Goal: Communication & Community: Share content

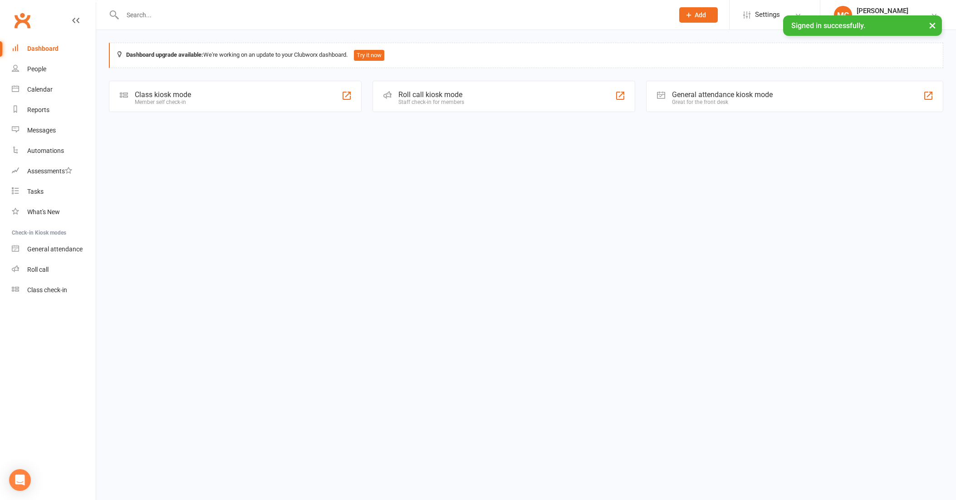
click at [159, 13] on input "text" at bounding box center [394, 15] width 548 height 13
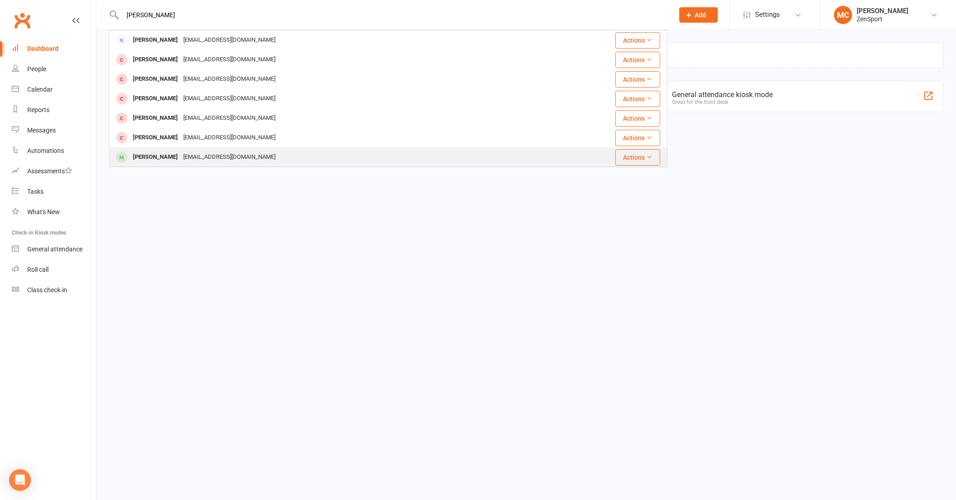
type input "[PERSON_NAME]"
click at [152, 156] on div "[PERSON_NAME]" at bounding box center [155, 157] width 50 height 13
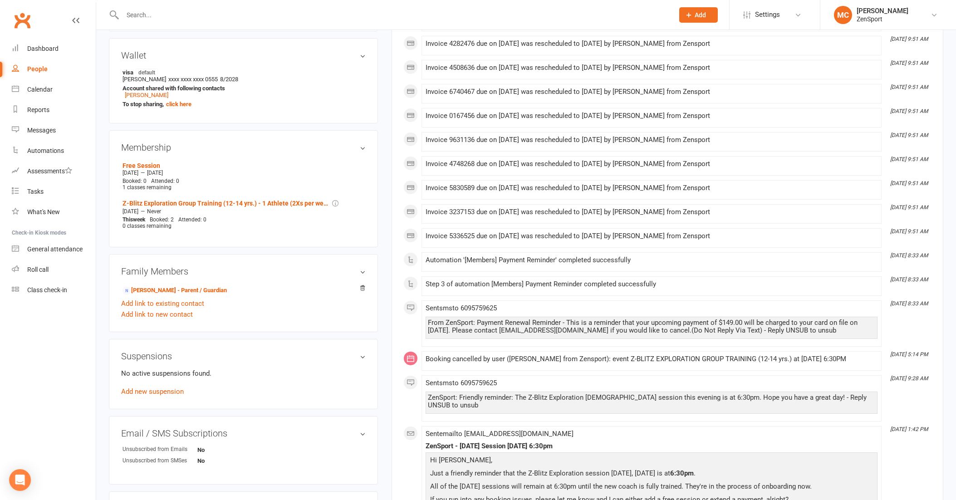
scroll to position [337, 0]
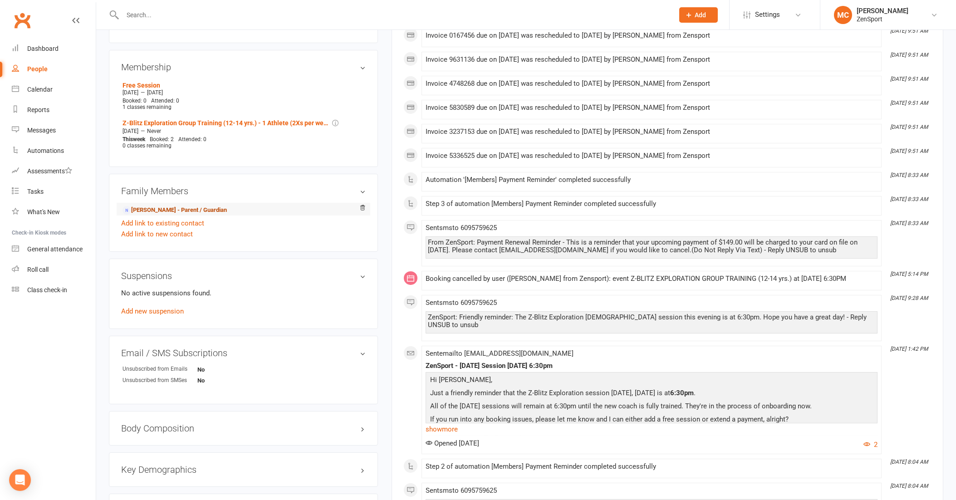
click at [158, 206] on link "[PERSON_NAME] - Parent / Guardian" at bounding box center [175, 211] width 104 height 10
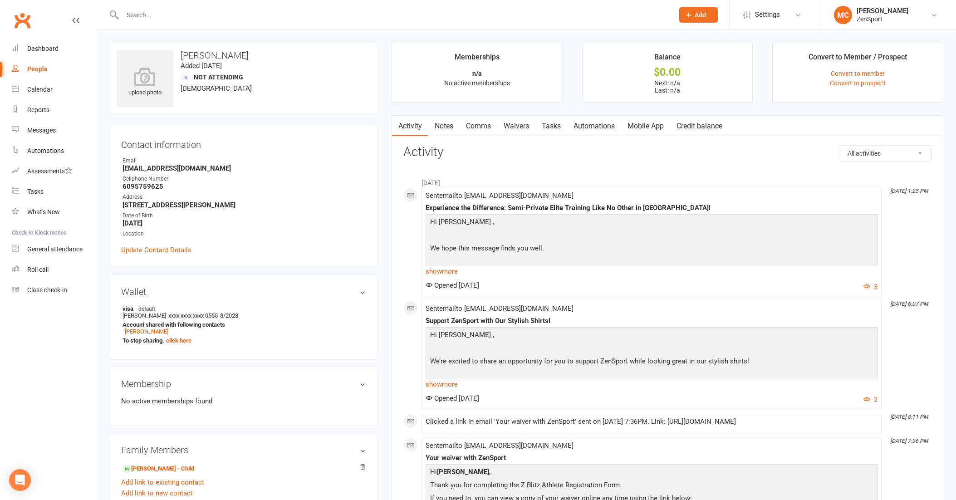
click at [479, 128] on link "Comms" at bounding box center [479, 126] width 38 height 21
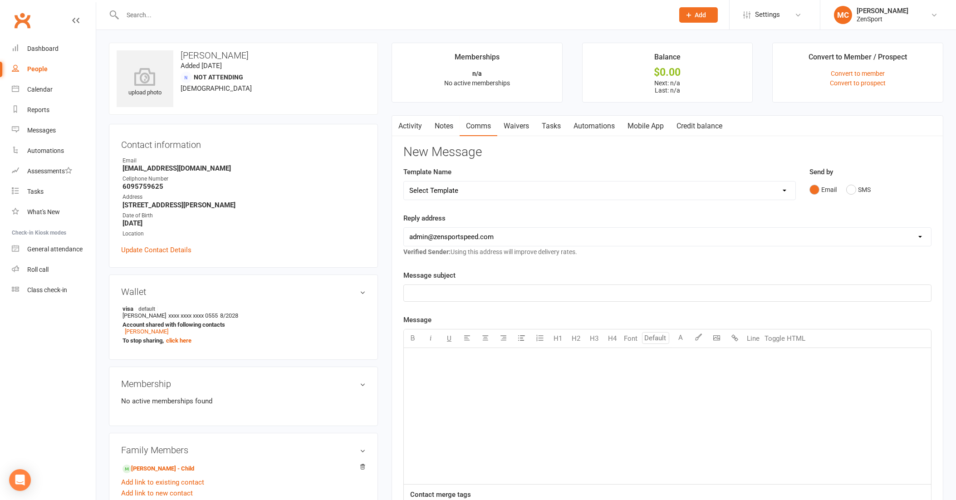
select select "2"
click at [650, 422] on div "﻿" at bounding box center [667, 416] width 527 height 136
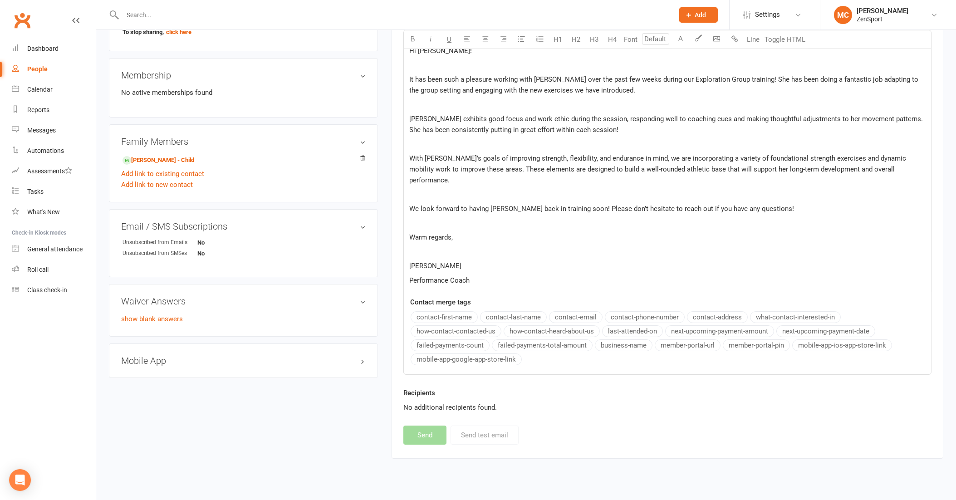
scroll to position [71, 0]
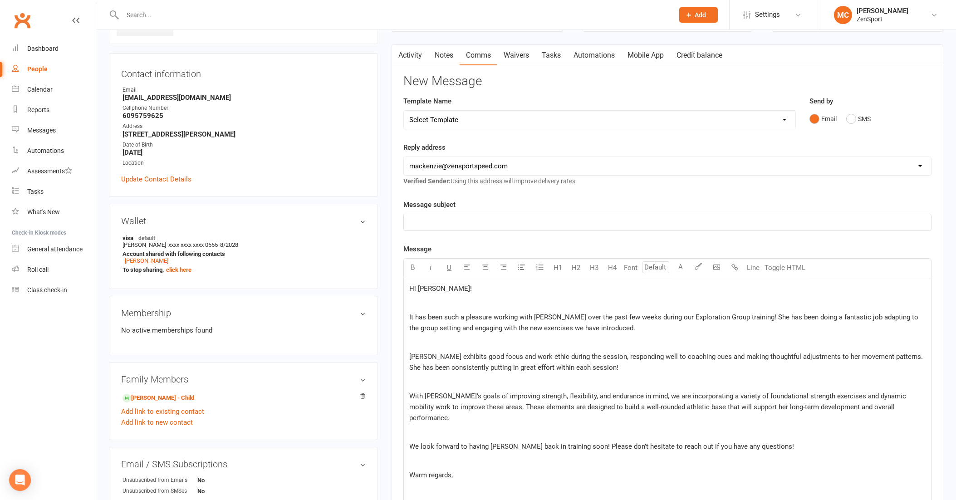
click at [433, 217] on p "﻿" at bounding box center [667, 222] width 516 height 11
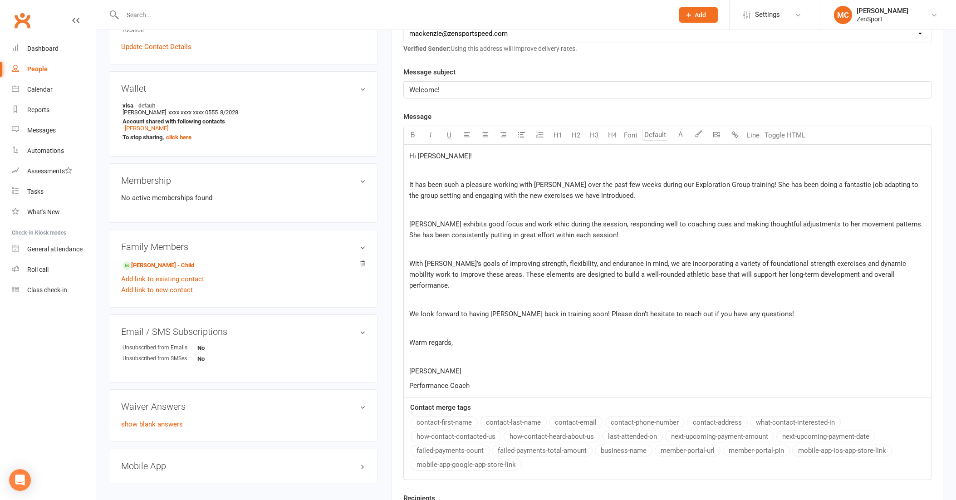
scroll to position [309, 0]
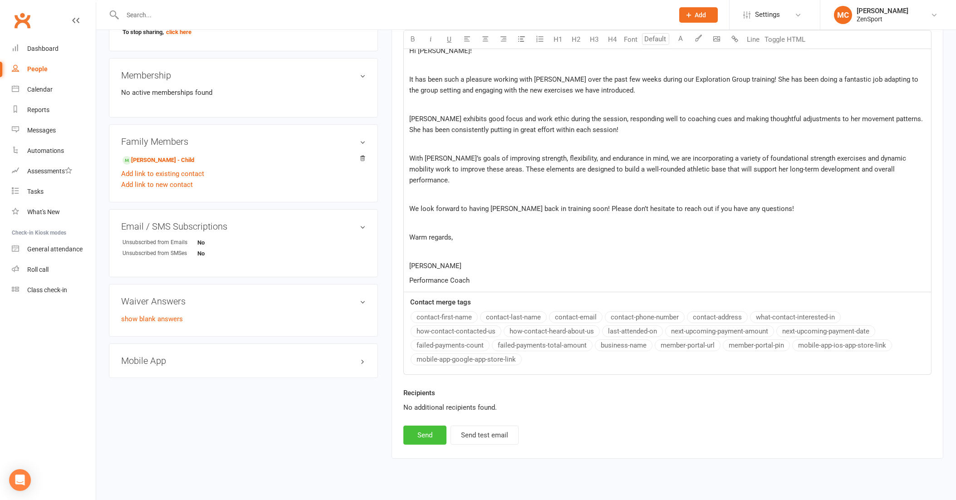
click at [422, 426] on button "Send" at bounding box center [424, 435] width 43 height 19
select select "1"
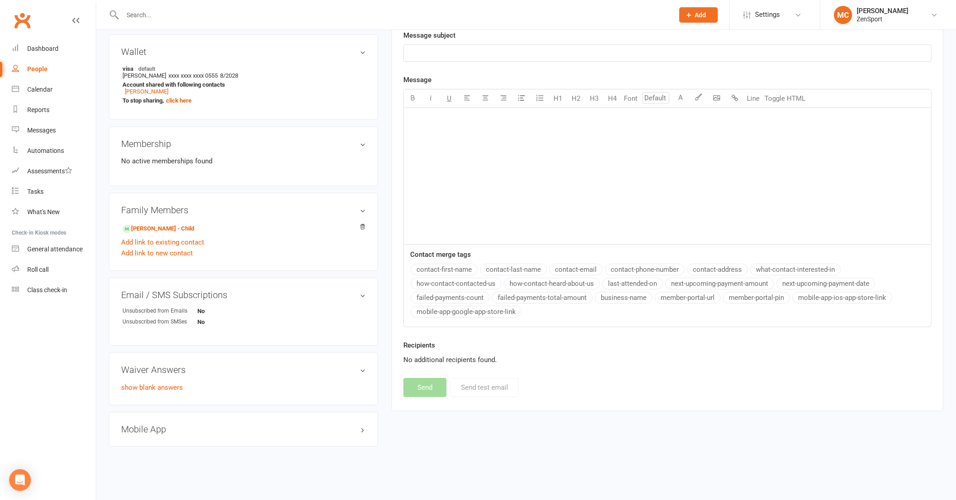
click at [190, 14] on input "text" at bounding box center [394, 15] width 548 height 13
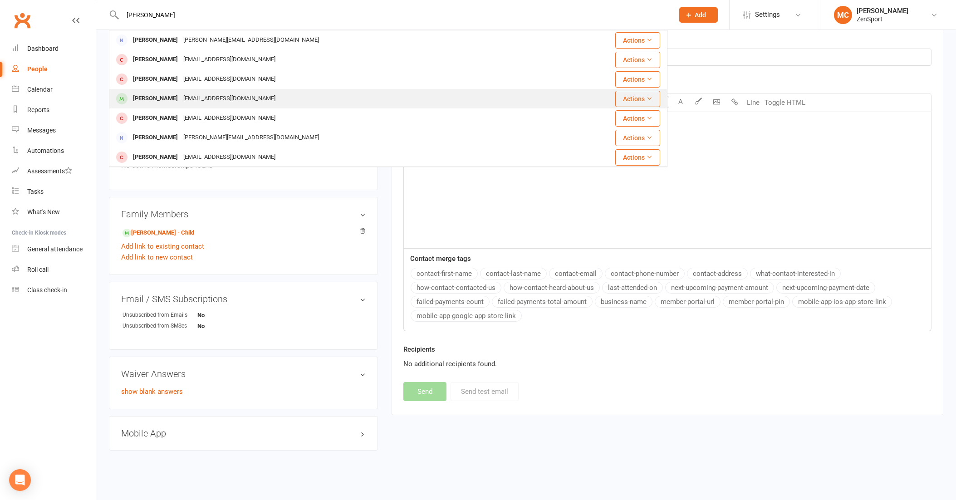
type input "[PERSON_NAME]"
click at [150, 98] on div "[PERSON_NAME]" at bounding box center [155, 98] width 50 height 13
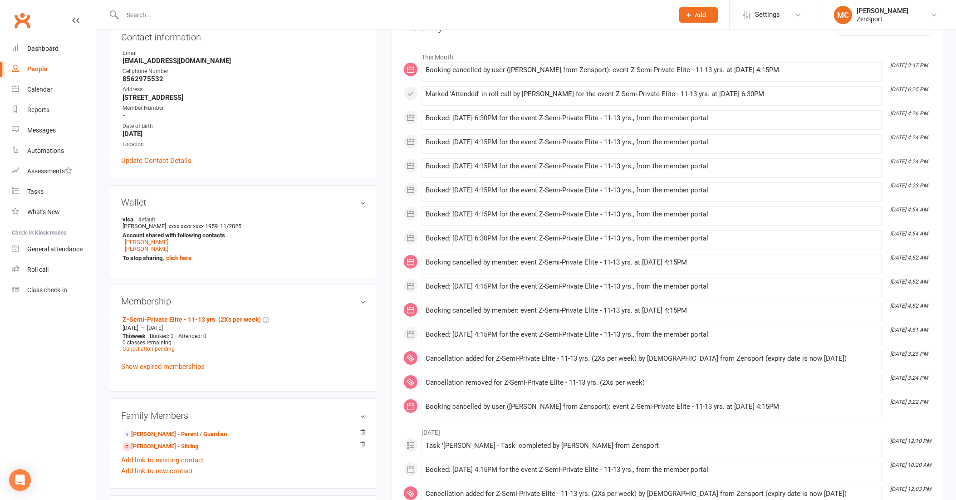
scroll to position [142, 0]
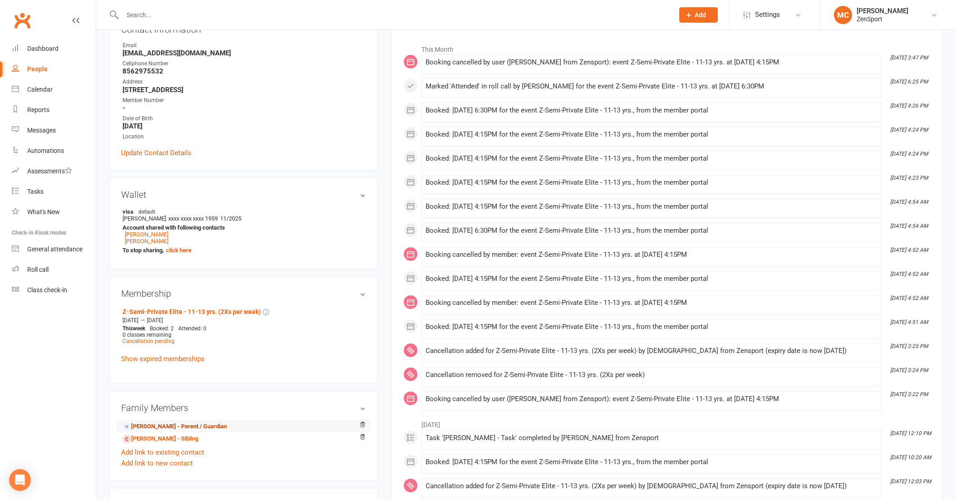
click at [158, 422] on link "[PERSON_NAME] - Parent / Guardian" at bounding box center [175, 427] width 104 height 10
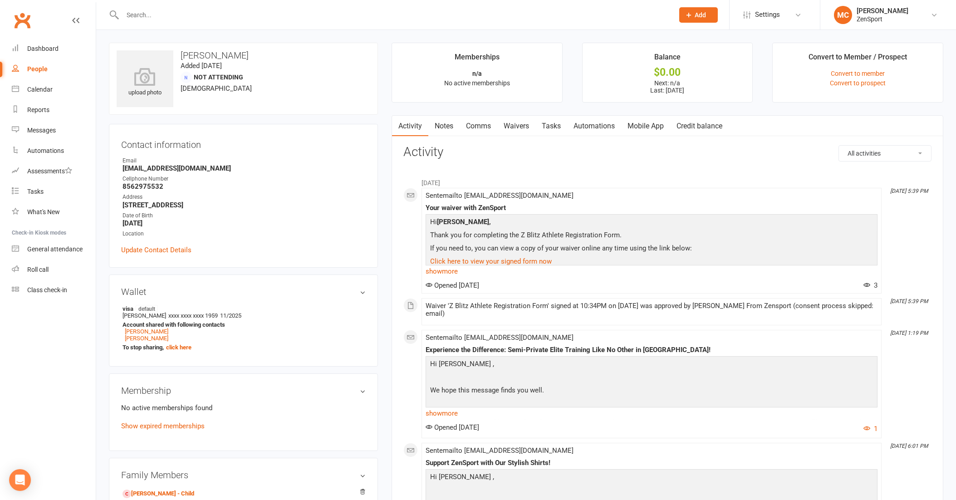
click at [487, 123] on link "Comms" at bounding box center [479, 126] width 38 height 21
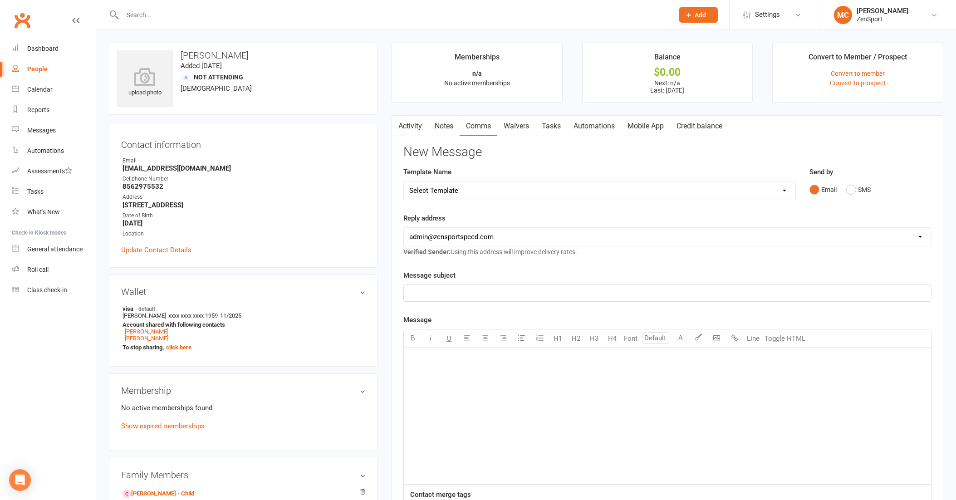
select select "2"
click at [473, 288] on p "﻿" at bounding box center [667, 293] width 516 height 11
click at [756, 392] on div "﻿" at bounding box center [667, 416] width 527 height 136
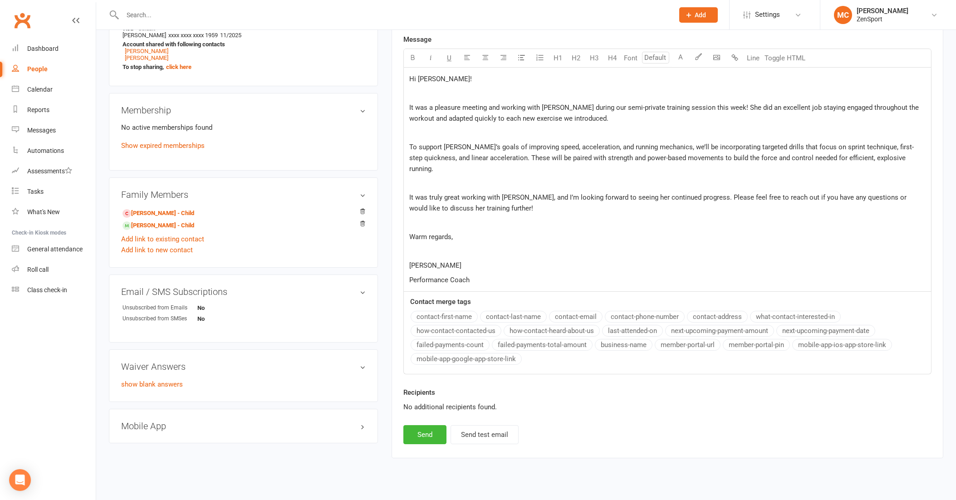
scroll to position [280, 0]
click at [427, 426] on button "Send" at bounding box center [424, 435] width 43 height 19
select select "1"
